Goal: Check status: Check status

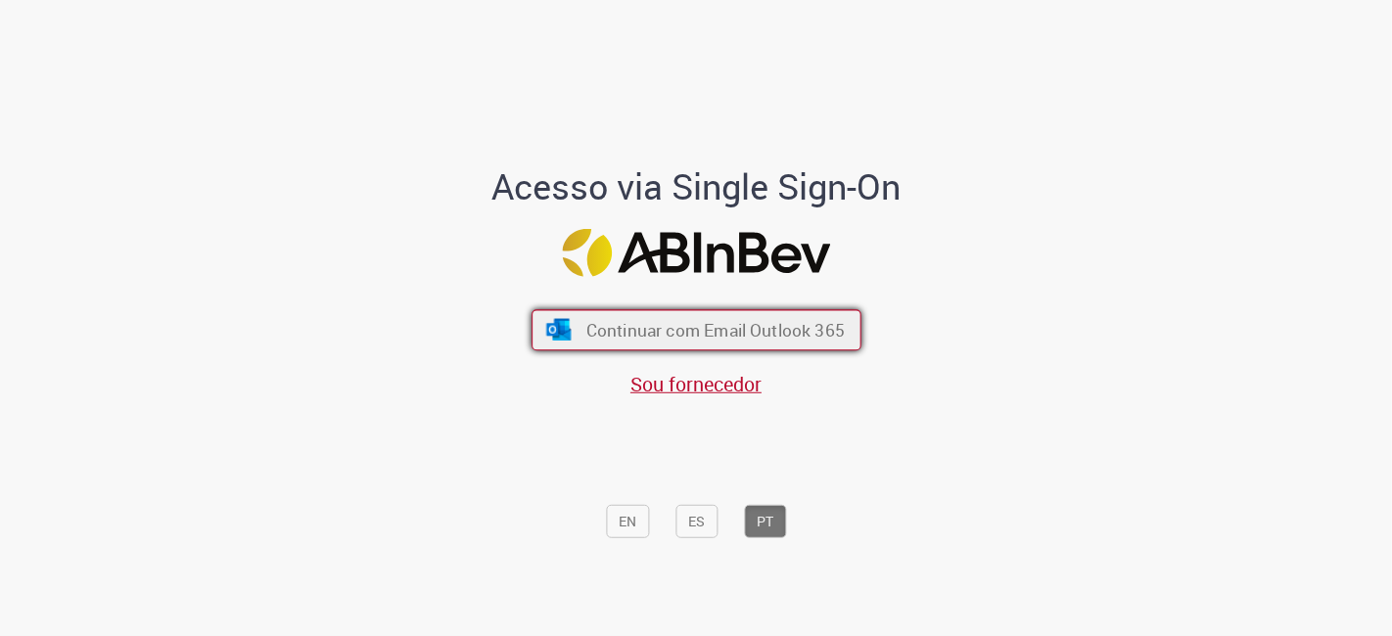
click at [755, 328] on span "Continuar com Email Outlook 365" at bounding box center [714, 330] width 258 height 23
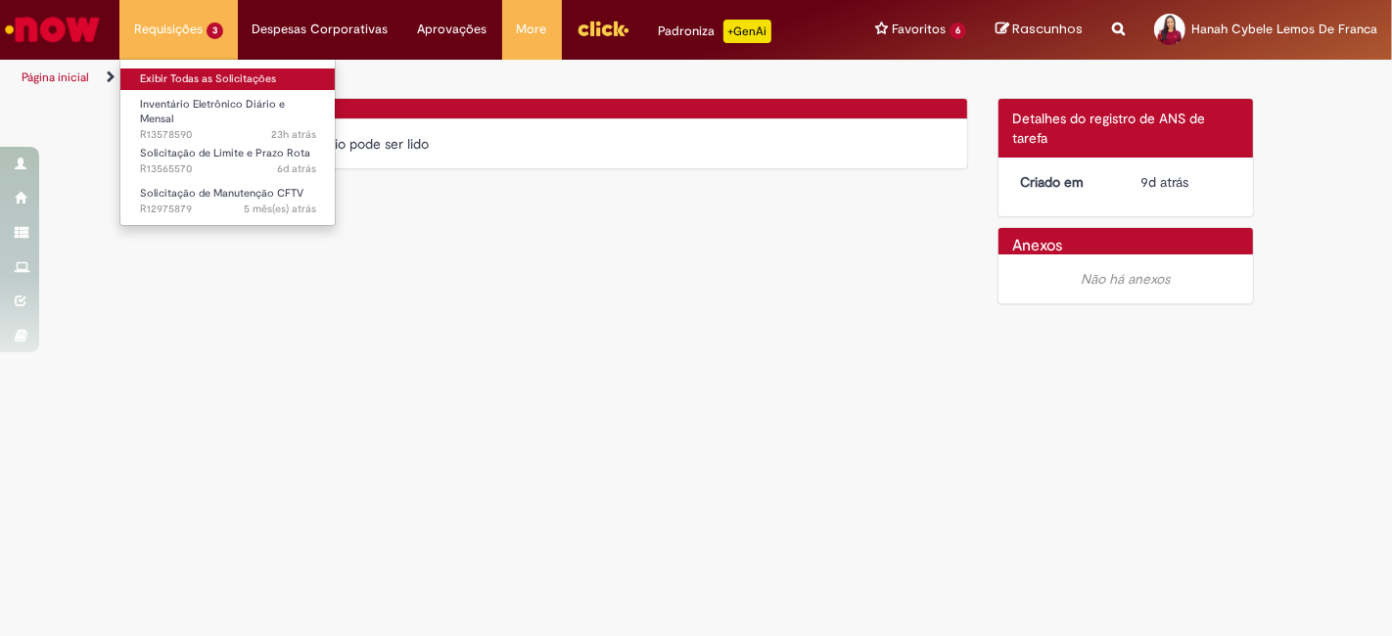
click at [178, 70] on link "Exibir Todas as Solicitações" at bounding box center [227, 80] width 215 height 22
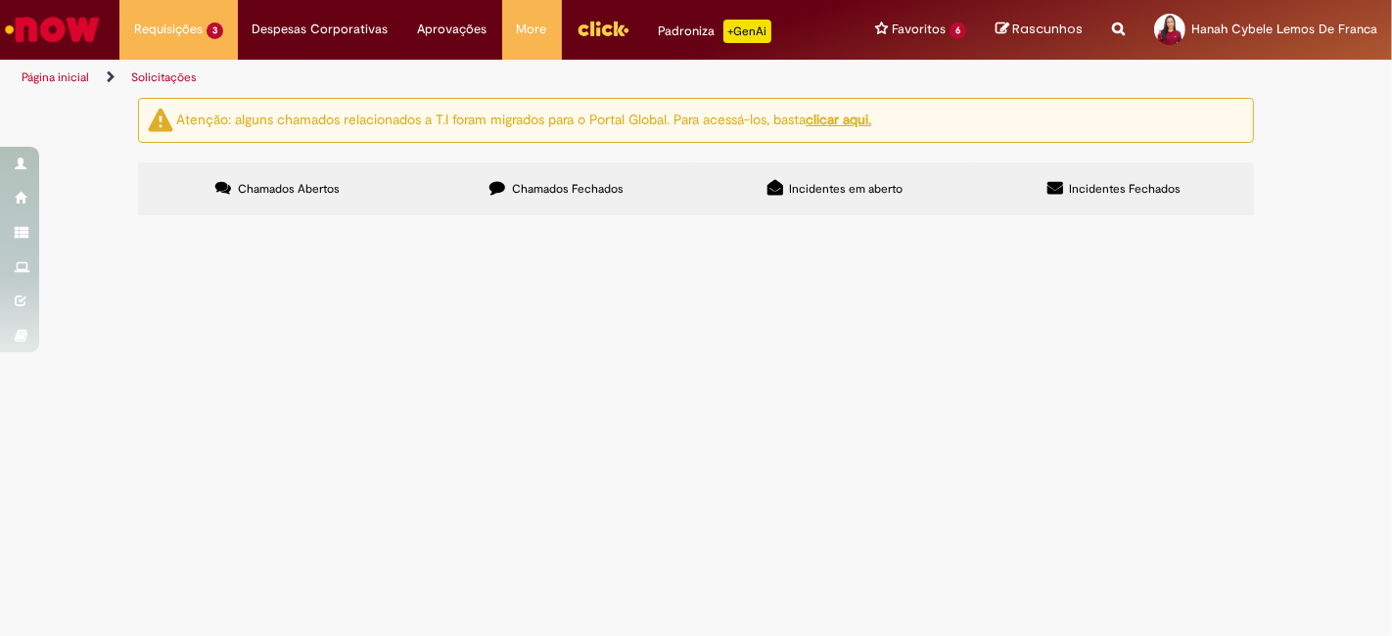
click at [0, 0] on span "Solicito aumento de LC - Alçada GFNS" at bounding box center [0, 0] width 0 height 0
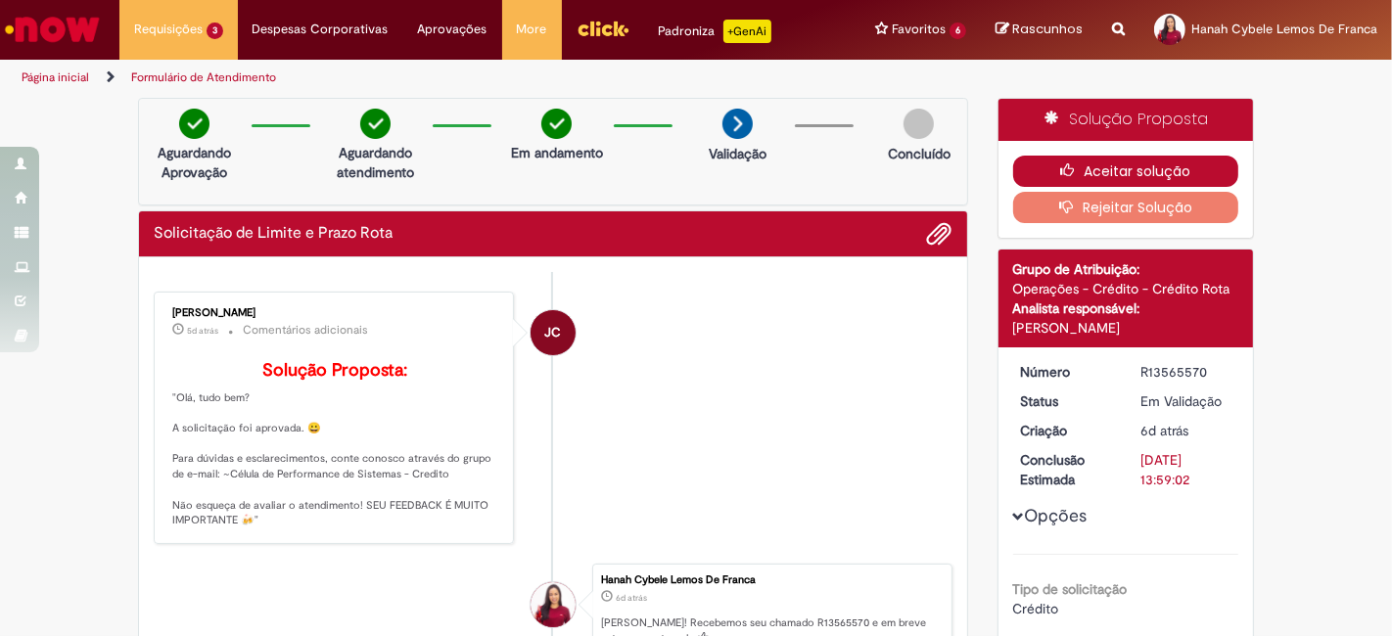
click at [1120, 171] on button "Aceitar solução" at bounding box center [1126, 171] width 226 height 31
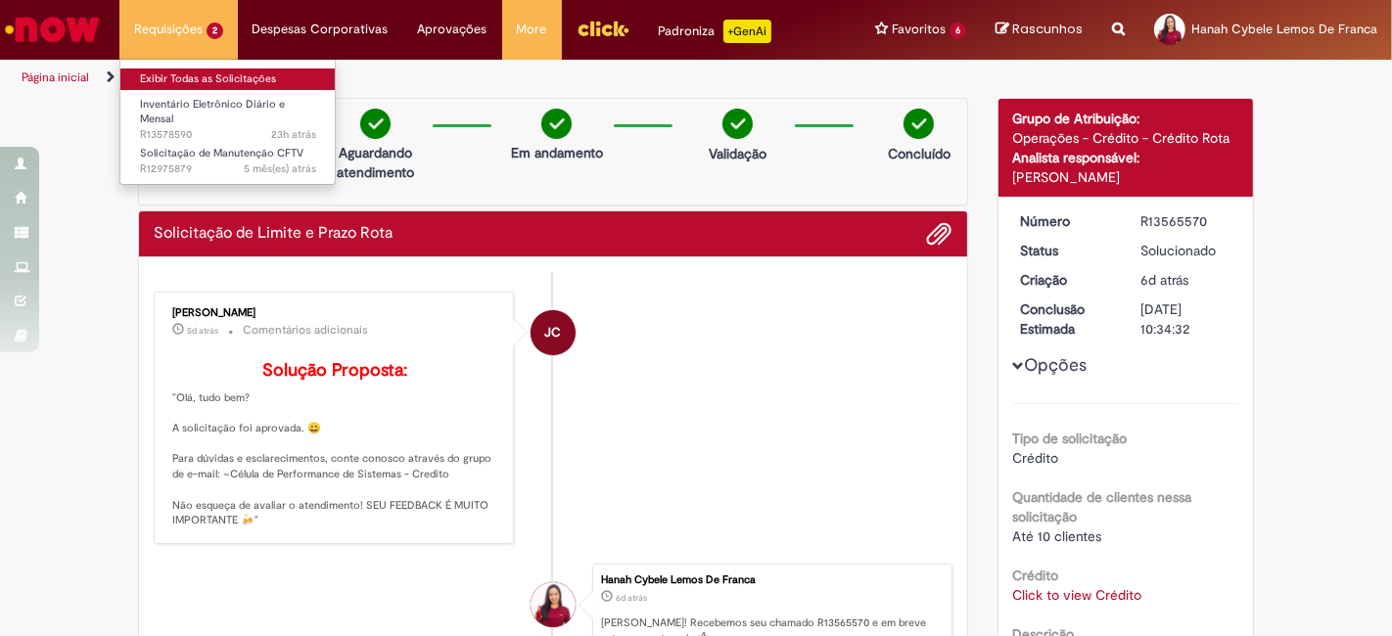
click at [193, 72] on link "Exibir Todas as Solicitações" at bounding box center [227, 80] width 215 height 22
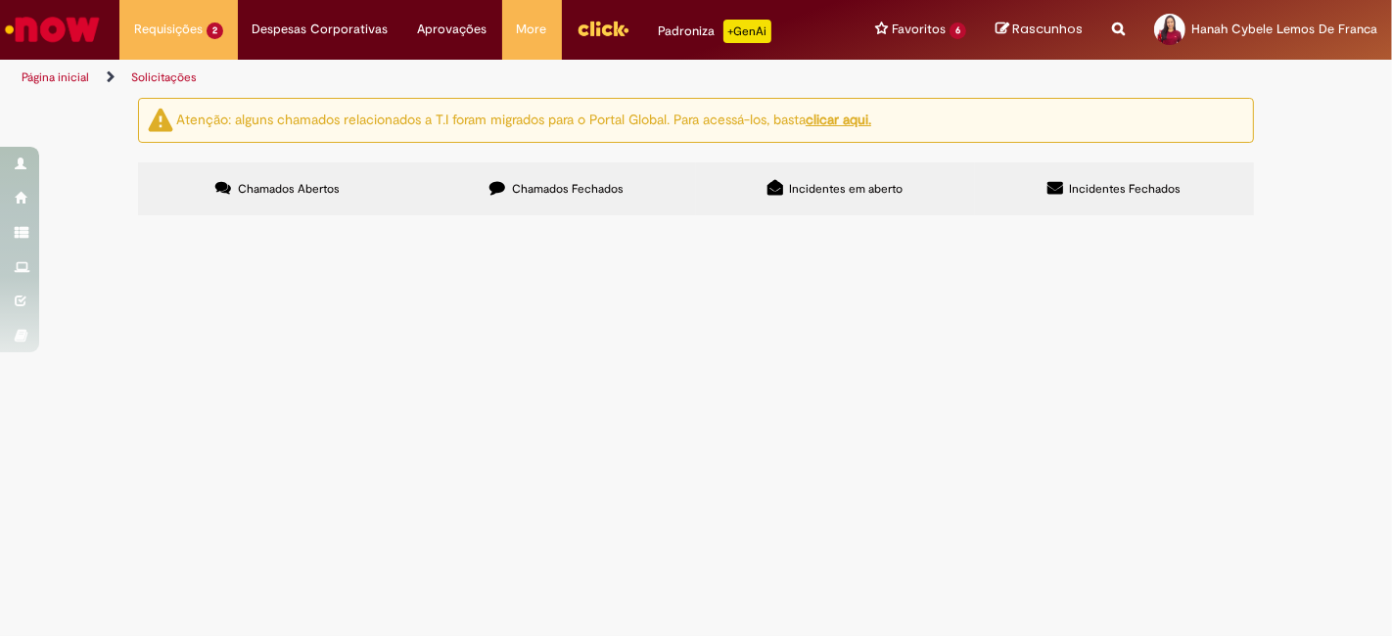
click at [1252, 221] on div "Atenção: alguns chamados relacionados a T.I foram migrados para o Portal Global…" at bounding box center [696, 159] width 1392 height 123
click at [0, 0] on span "Solicito ajuste do 5º aprovador do inventário do CDD [GEOGRAPHIC_DATA] ([GEOGRA…" at bounding box center [0, 0] width 0 height 0
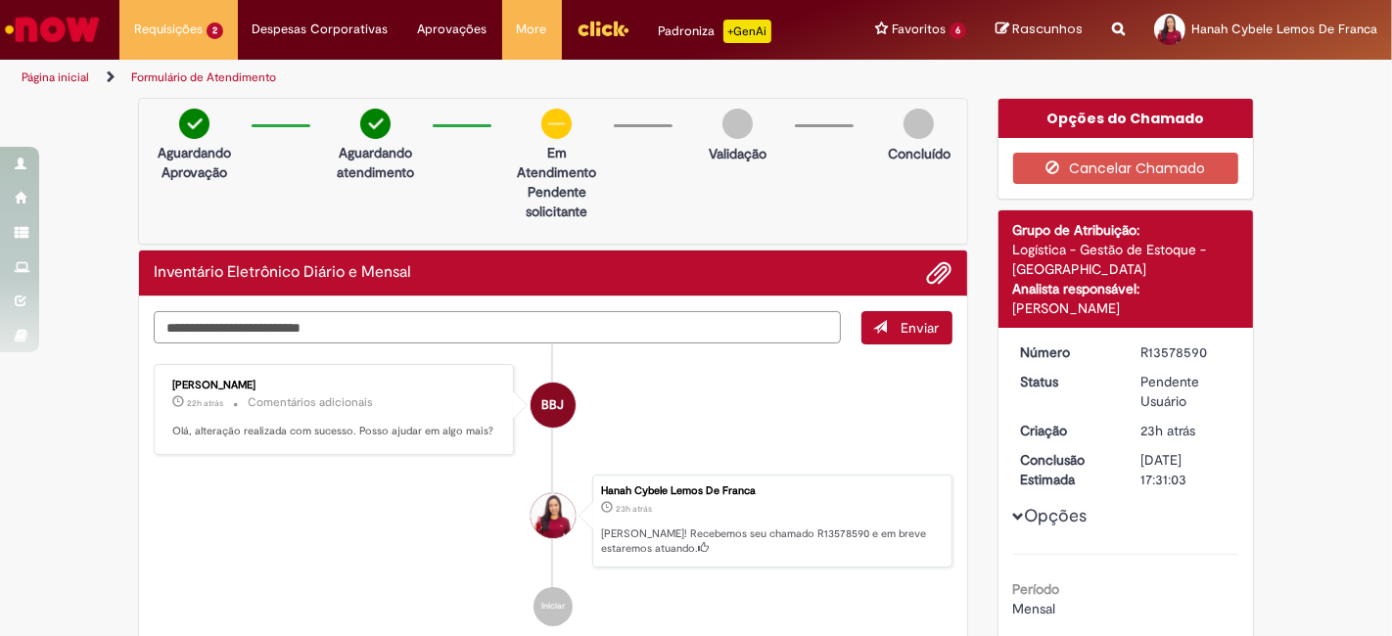
click at [734, 322] on textarea "Digite sua mensagem aqui..." at bounding box center [497, 327] width 687 height 32
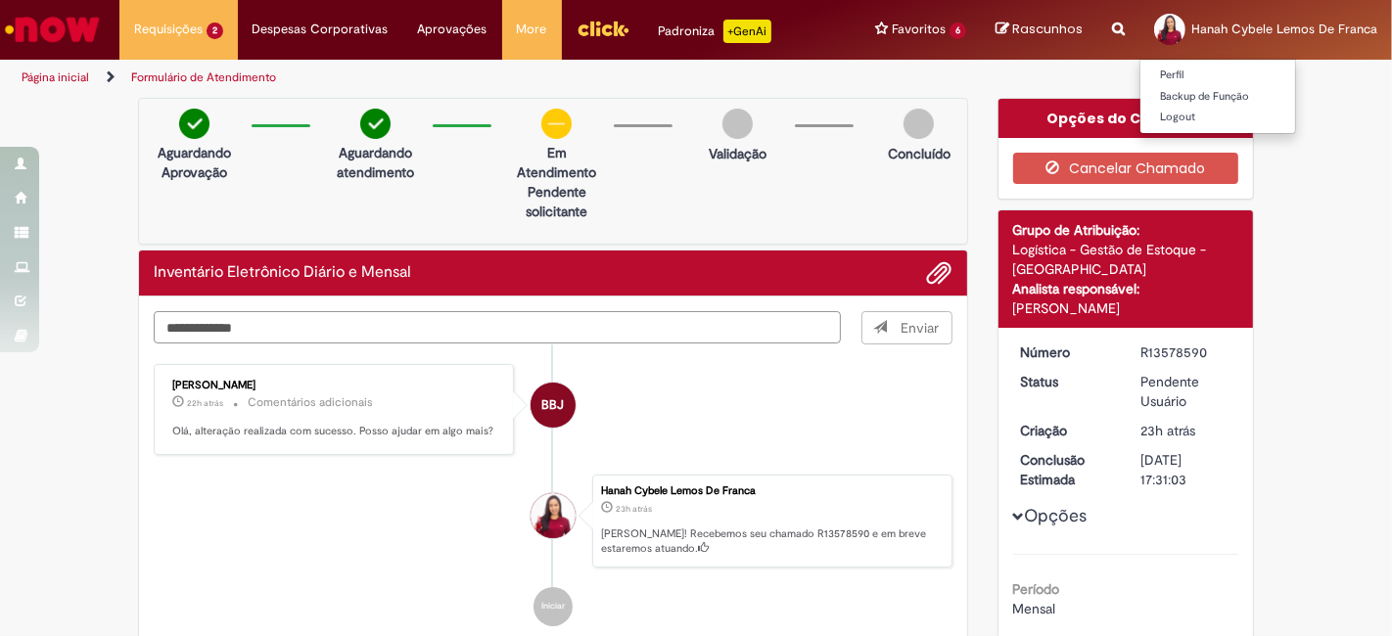
type textarea "**********"
